Goal: Check status

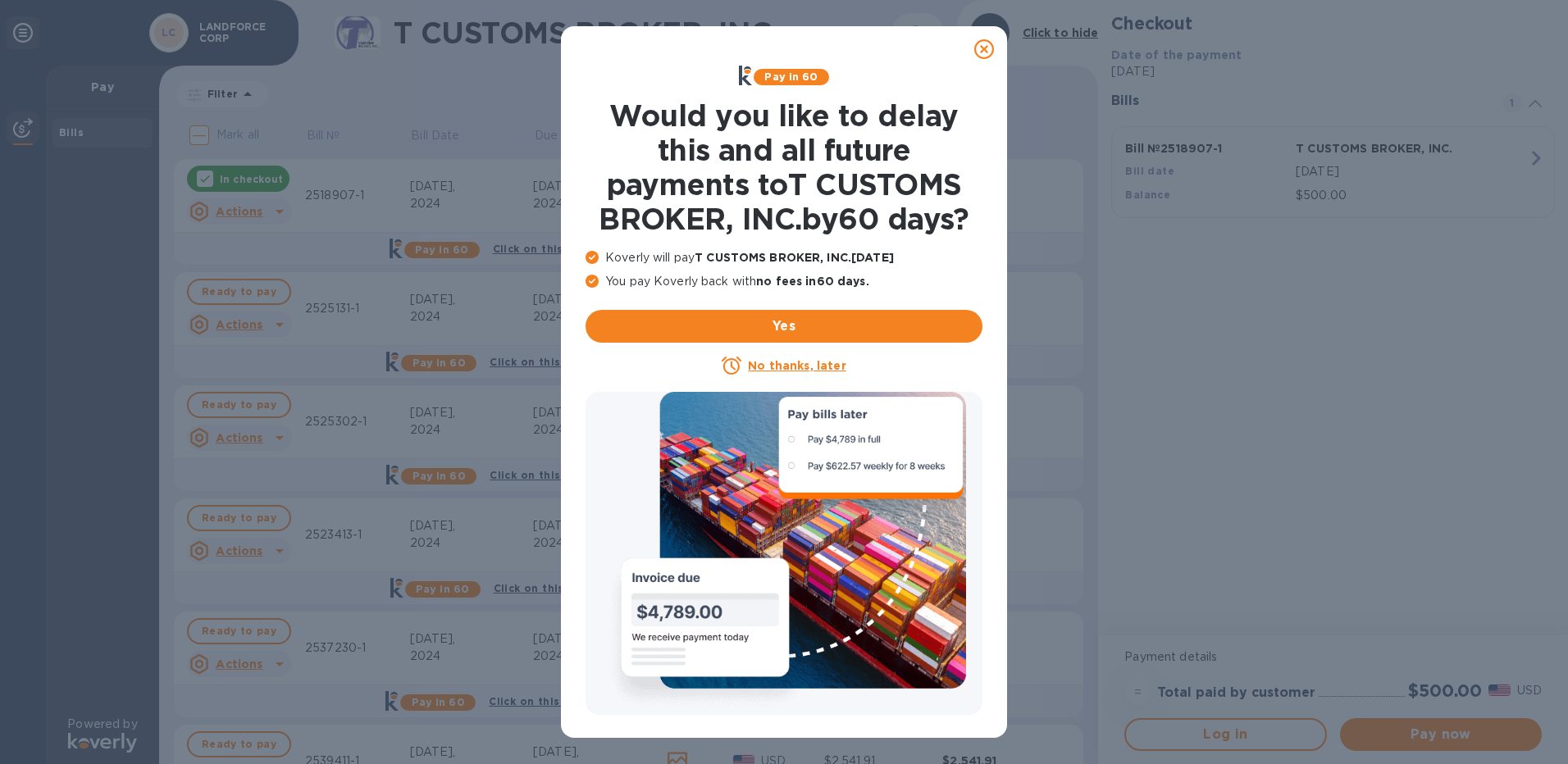
click at [982, 47] on icon at bounding box center [983, 49] width 19 height 19
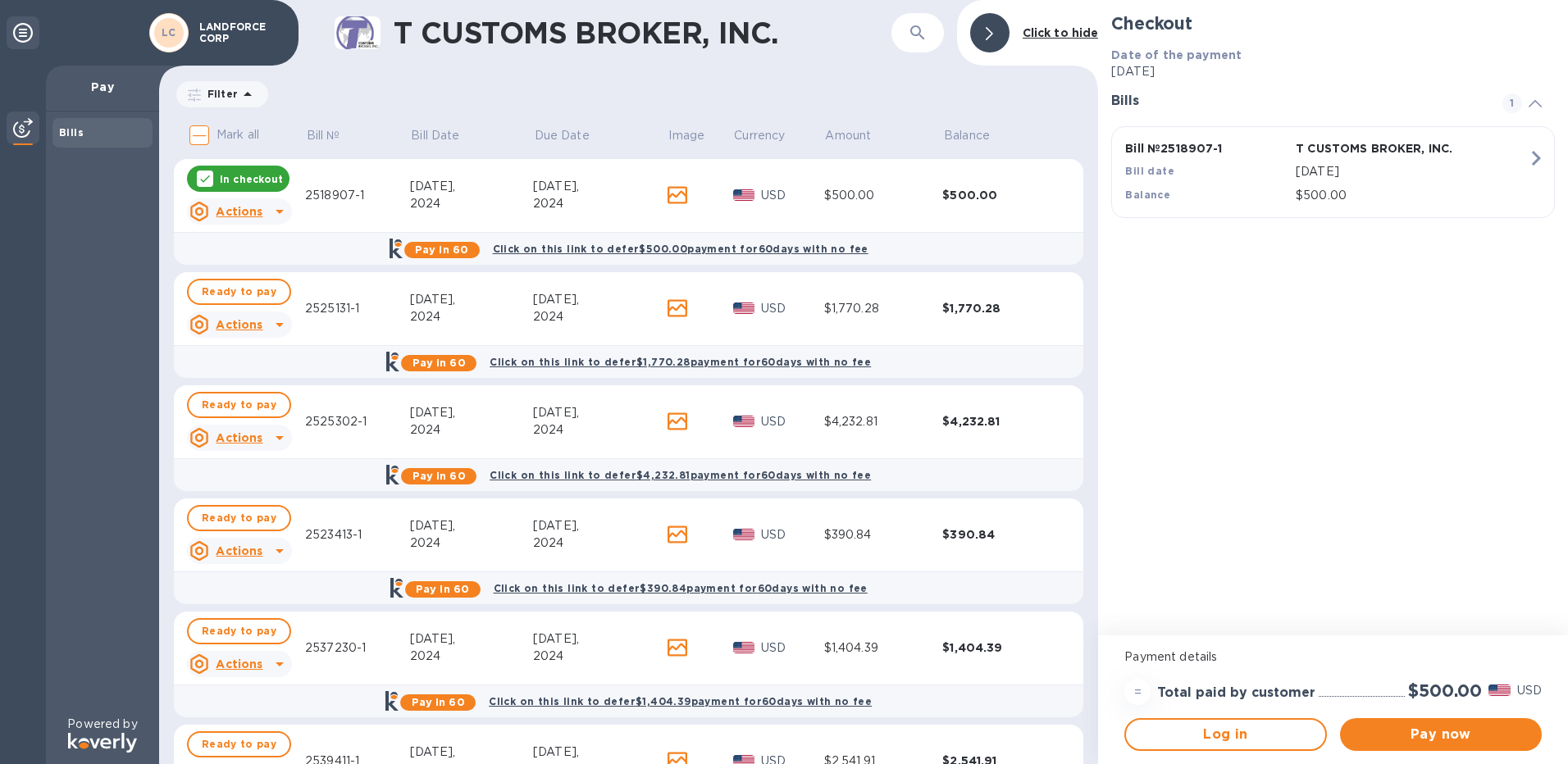
click at [1292, 81] on div "Date of the payment [DATE]" at bounding box center [1333, 63] width 457 height 47
click at [19, 31] on icon at bounding box center [22, 32] width 19 height 19
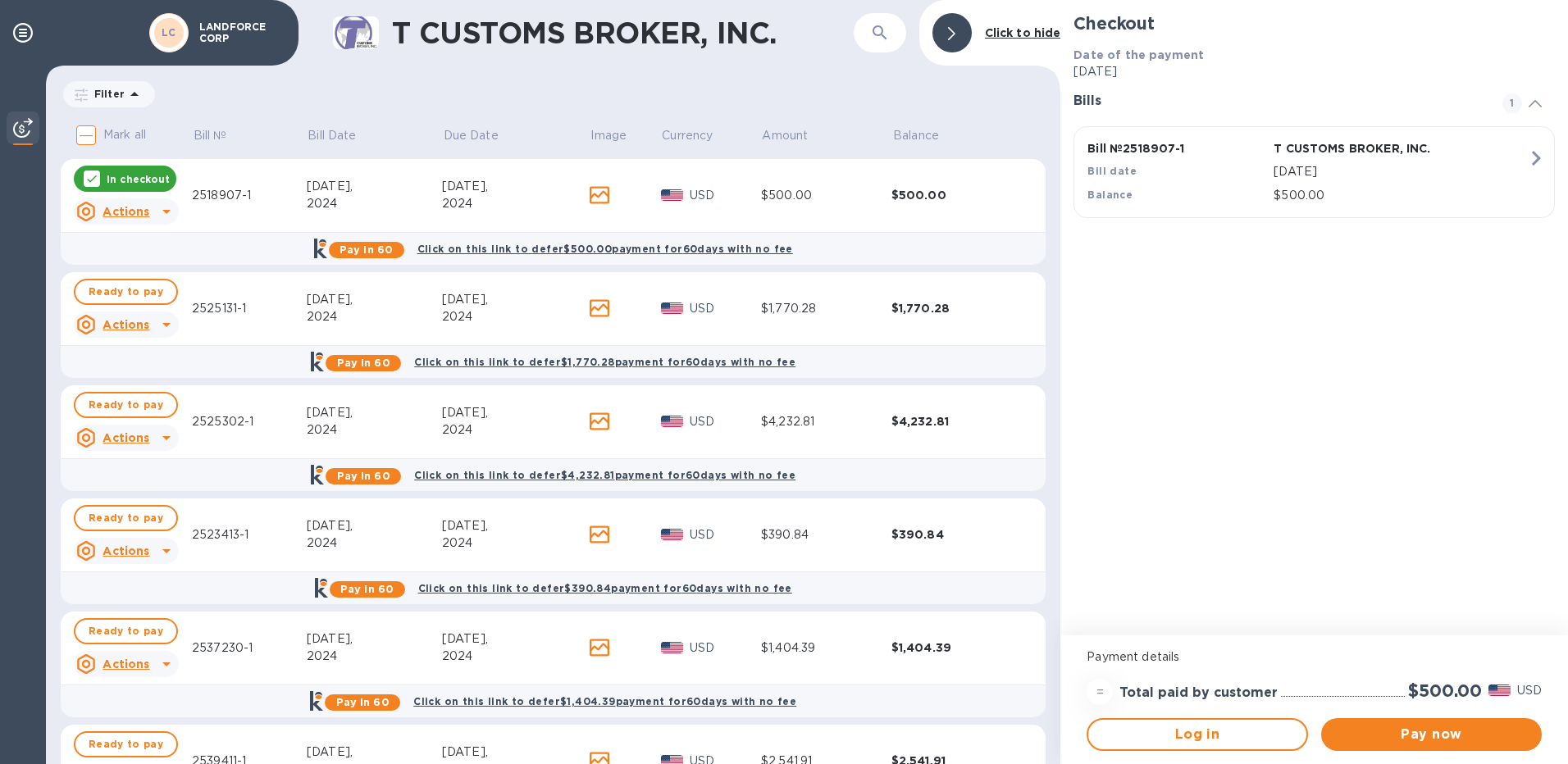
click at [926, 87] on div "Filter Amount" at bounding box center [553, 94] width 985 height 31
click at [165, 36] on b "LC" at bounding box center [169, 31] width 15 height 12
click at [226, 28] on p "LANDFORCE CORP" at bounding box center [240, 32] width 82 height 23
click at [21, 132] on img at bounding box center [22, 128] width 19 height 19
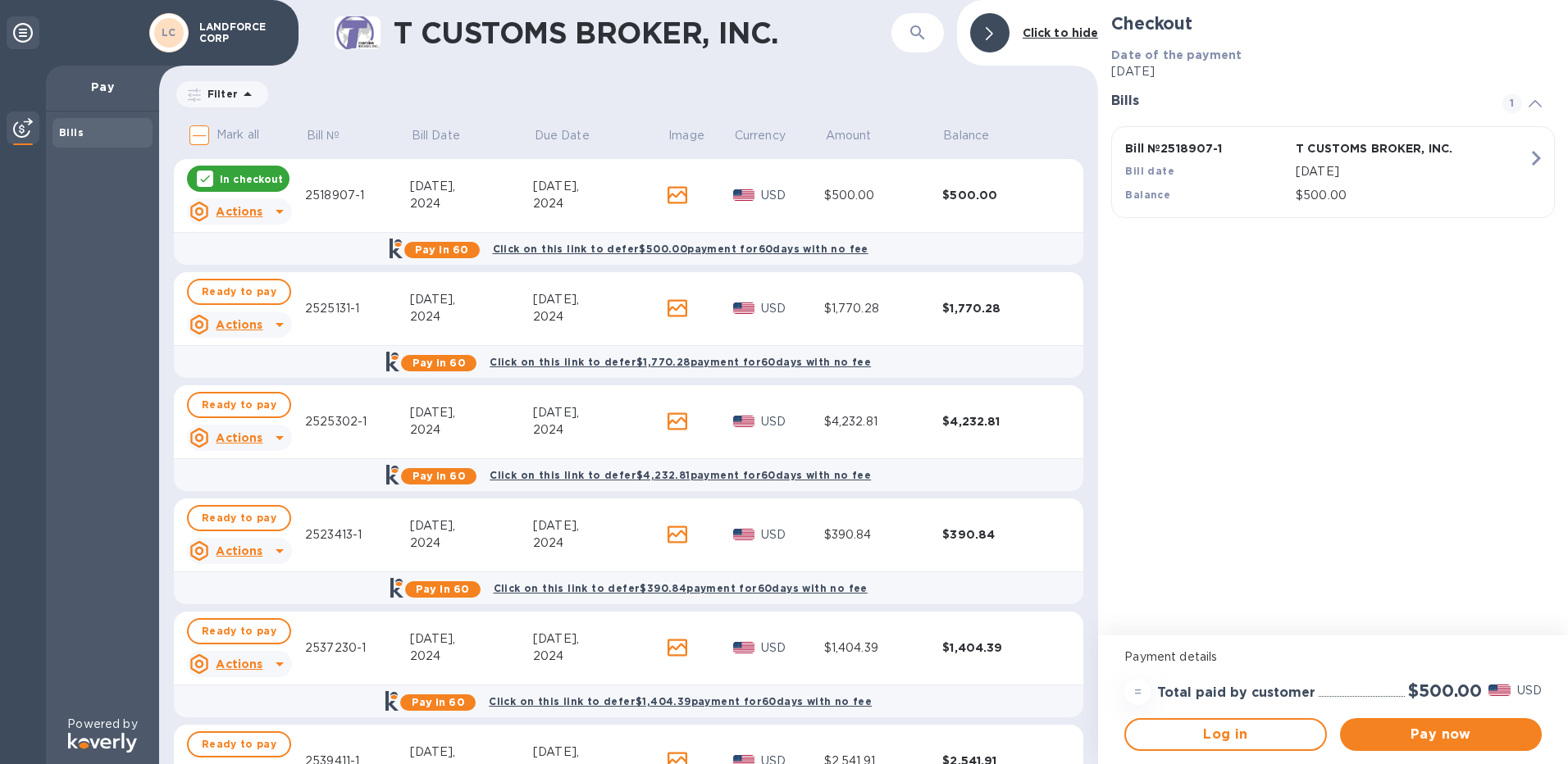
click at [21, 132] on img at bounding box center [22, 128] width 19 height 19
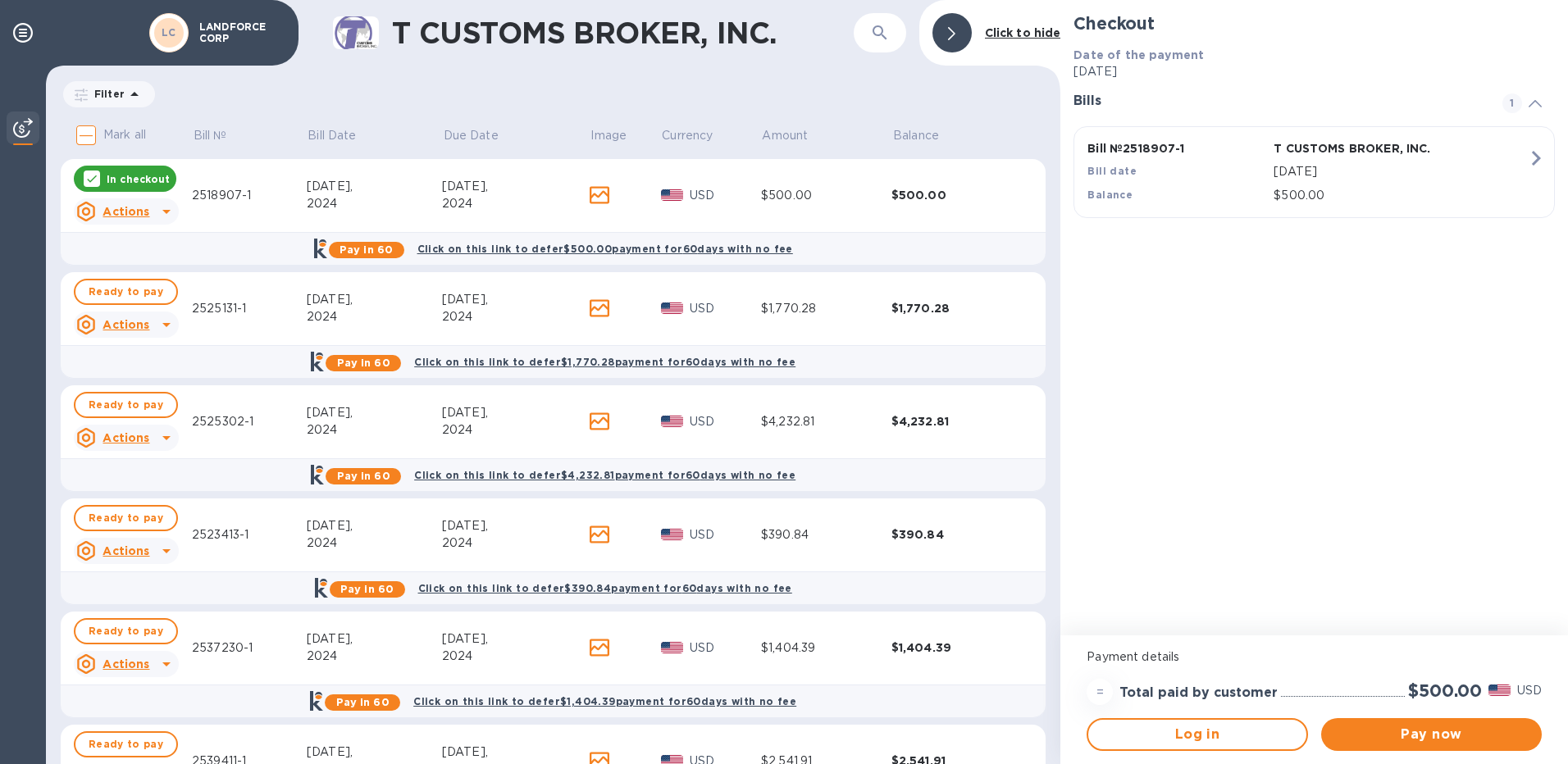
click at [97, 173] on icon at bounding box center [92, 179] width 13 height 13
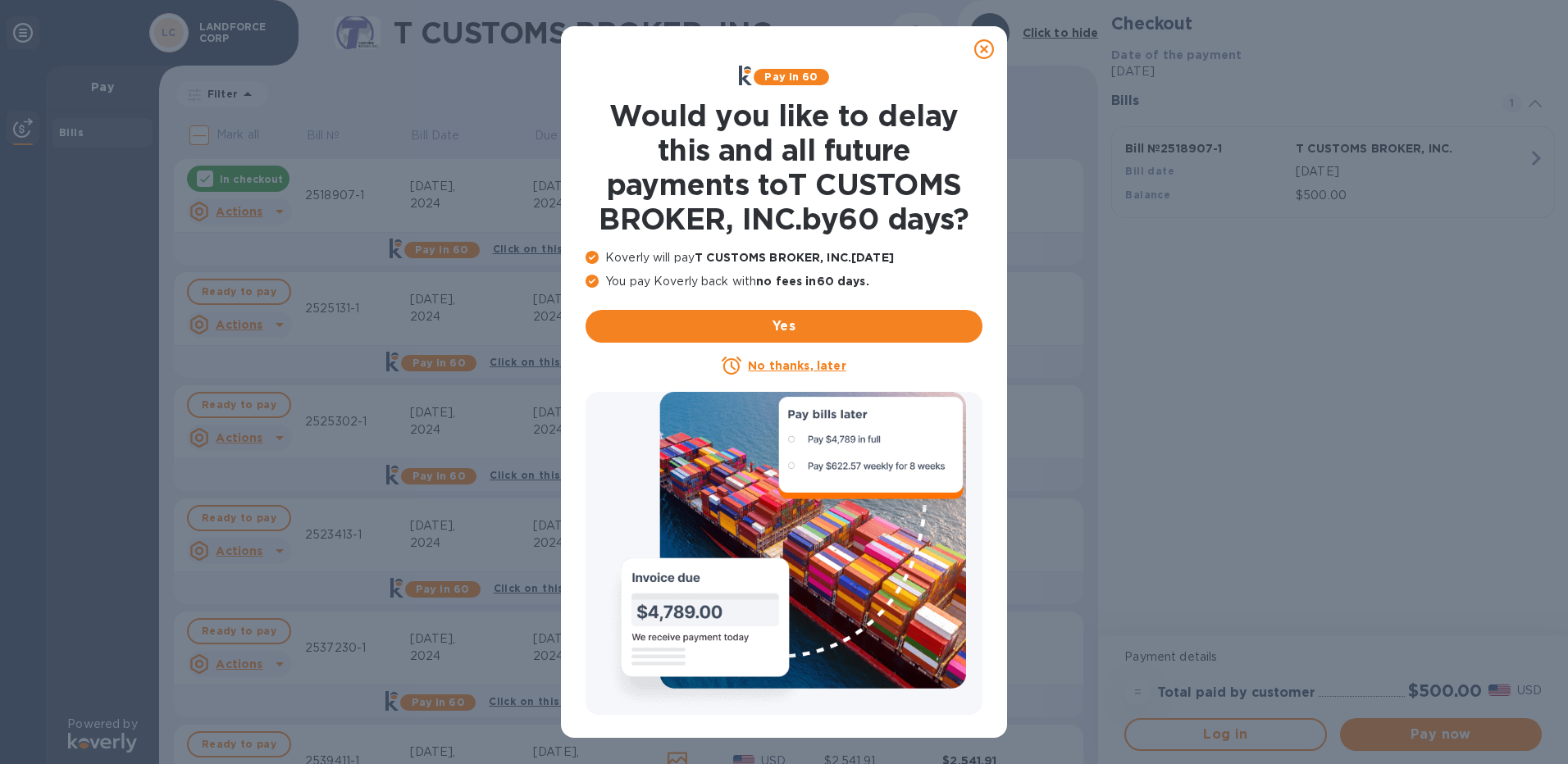
click at [985, 50] on icon at bounding box center [983, 49] width 19 height 19
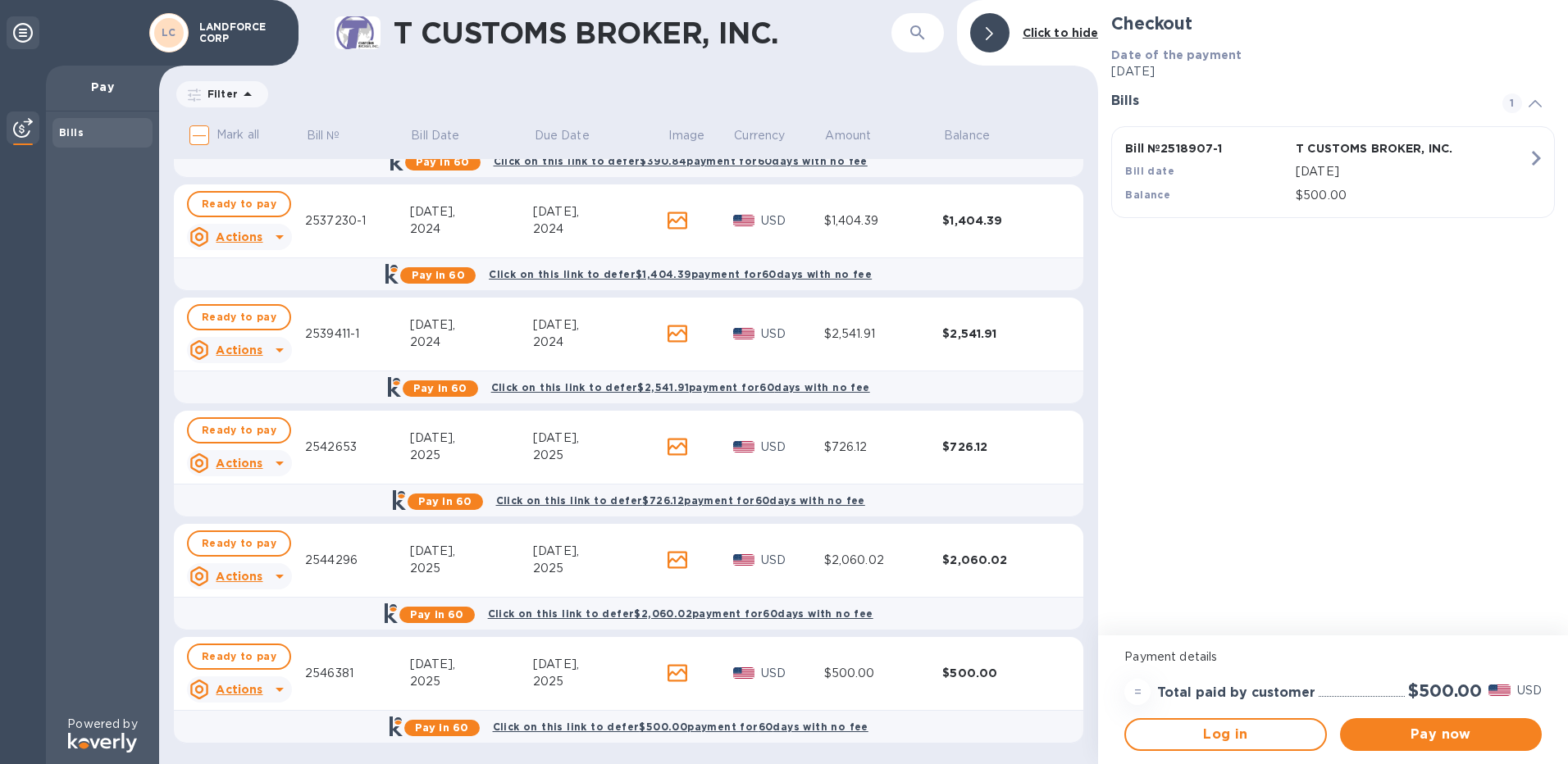
scroll to position [428, 0]
